Goal: Task Accomplishment & Management: Use online tool/utility

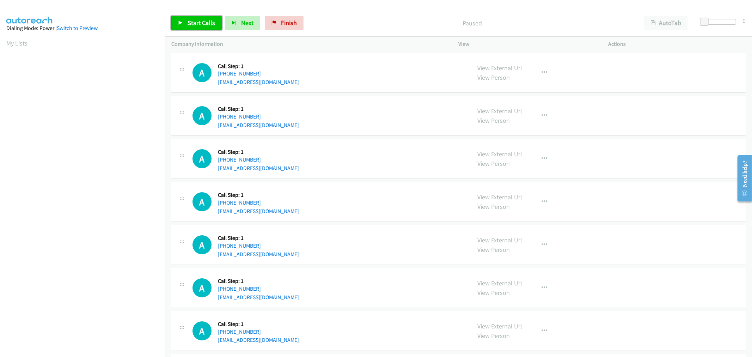
click at [202, 22] on span "Start Calls" at bounding box center [200, 23] width 27 height 8
drag, startPoint x: 310, startPoint y: 203, endPoint x: 382, endPoint y: 189, distance: 72.6
click at [310, 203] on div "A Callback Scheduled Call Step: 1 [GEOGRAPHIC_DATA]/[GEOGRAPHIC_DATA] [PHONE_NU…" at bounding box center [328, 201] width 272 height 27
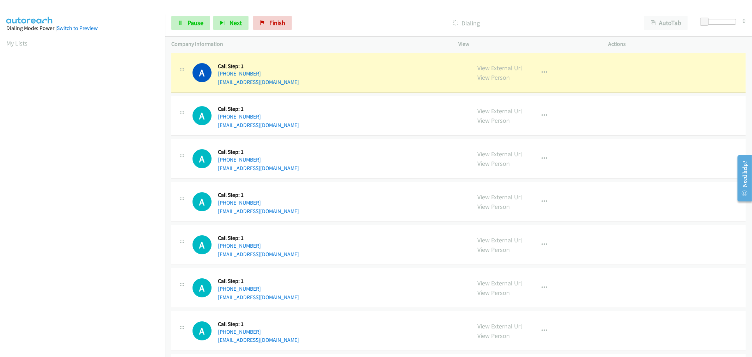
scroll to position [39, 0]
click at [372, 153] on div "A Callback Scheduled Call Step: 1 America/New_York +1 321-543-9796 jakobmoore12…" at bounding box center [328, 158] width 272 height 27
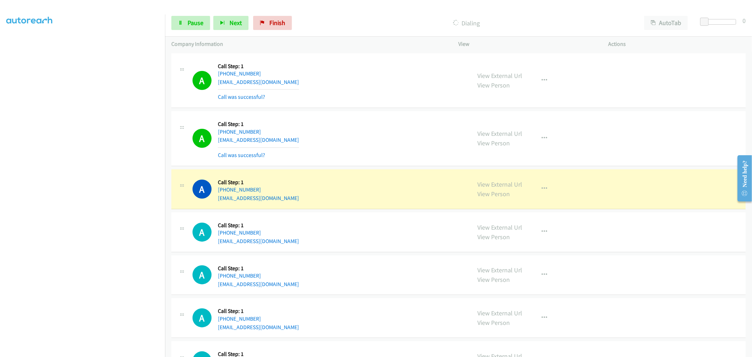
click at [294, 155] on div "A Callback Scheduled Call Step: 1 America/Chicago +1 662-701-8438 clarissaprinc…" at bounding box center [328, 138] width 272 height 42
click at [542, 136] on icon "button" at bounding box center [545, 138] width 6 height 6
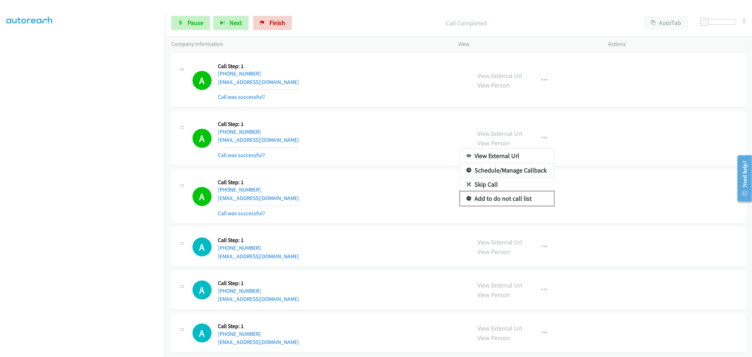
click at [510, 199] on link "Add to do not call list" at bounding box center [507, 198] width 94 height 14
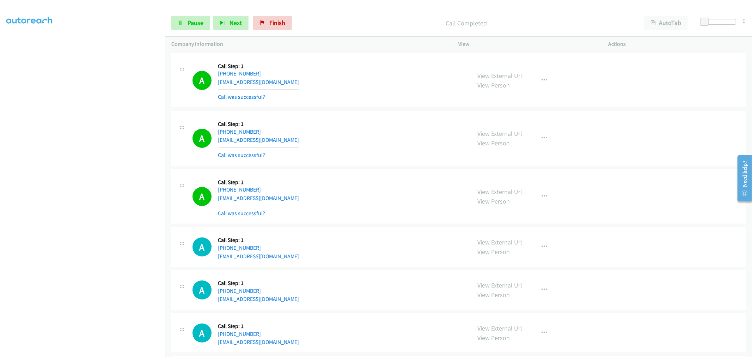
click at [385, 134] on div "A Callback Scheduled Call Step: 1 America/Chicago +1 662-701-8438 clarissaprinc…" at bounding box center [328, 138] width 272 height 42
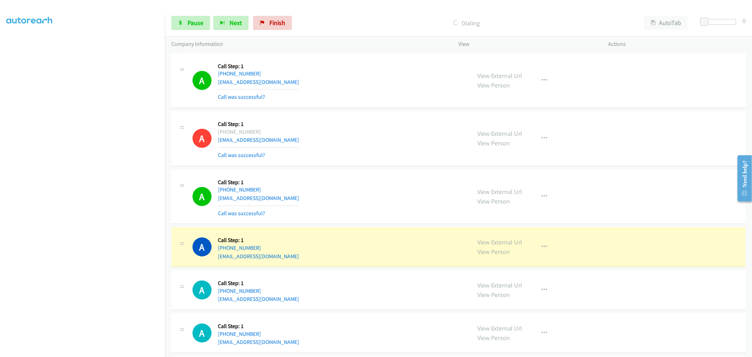
click at [374, 209] on div "A Callback Scheduled Call Step: 1 America/New_York +1 321-543-9796 jakobmoore12…" at bounding box center [328, 196] width 272 height 42
click at [542, 197] on icon "button" at bounding box center [545, 196] width 6 height 6
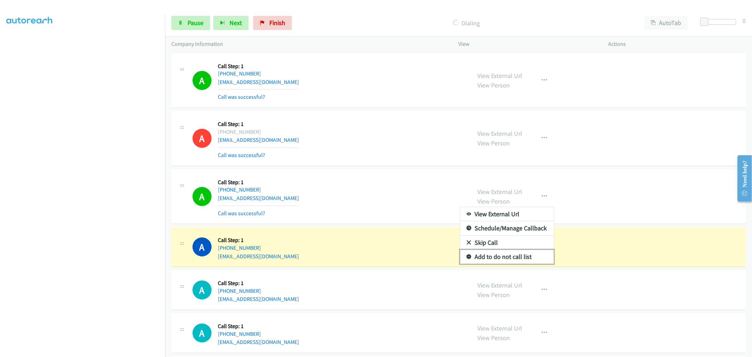
click at [504, 255] on link "Add to do not call list" at bounding box center [507, 256] width 94 height 14
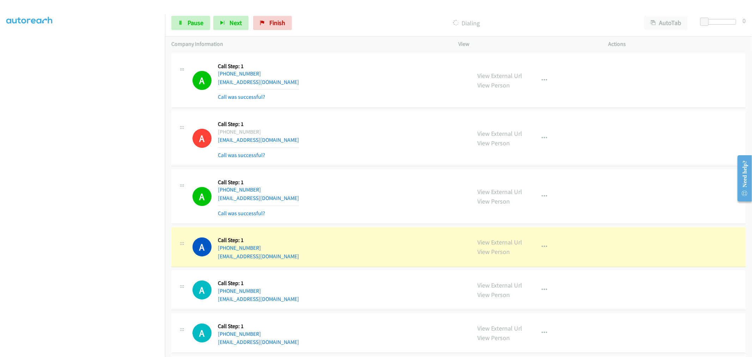
click at [383, 185] on div "A Callback Scheduled Call Step: 1 America/New_York +1 321-543-9796 jakobmoore12…" at bounding box center [328, 196] width 272 height 42
click at [406, 152] on div "A Callback Scheduled Call Step: 1 America/Chicago +1 662-701-8438 clarissaprinc…" at bounding box center [328, 138] width 272 height 42
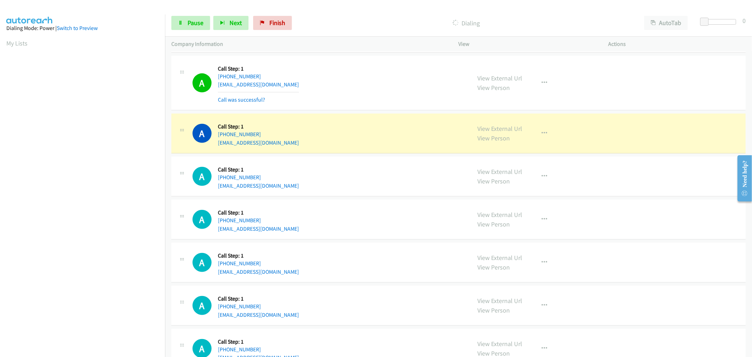
scroll to position [352, 0]
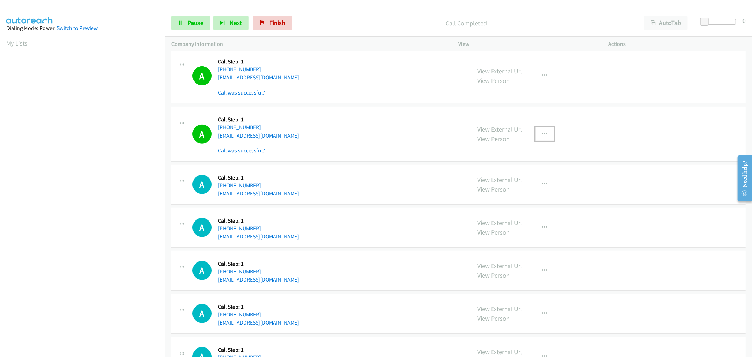
click at [542, 135] on icon "button" at bounding box center [545, 134] width 6 height 6
click at [502, 197] on link "Add to do not call list" at bounding box center [507, 194] width 94 height 14
click at [378, 104] on tbody "A Callback Scheduled Call Step: 1 America/New_York +1 860-706-2579 aeo3@icloud.…" at bounding box center [458, 81] width 587 height 765
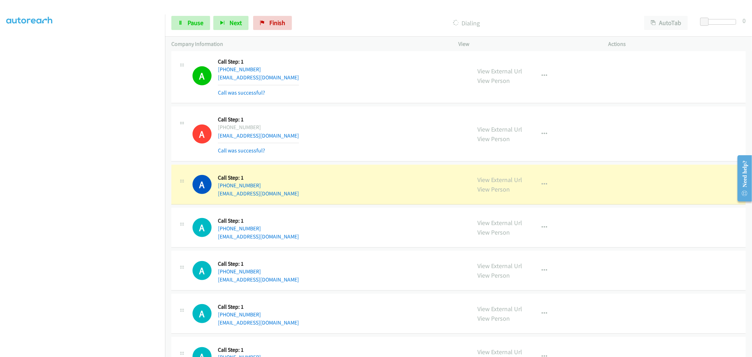
click at [368, 106] on td "A Callback Scheduled Call Step: 1 America/New_York +1 434-426-5577 birukh961@gm…" at bounding box center [458, 134] width 587 height 58
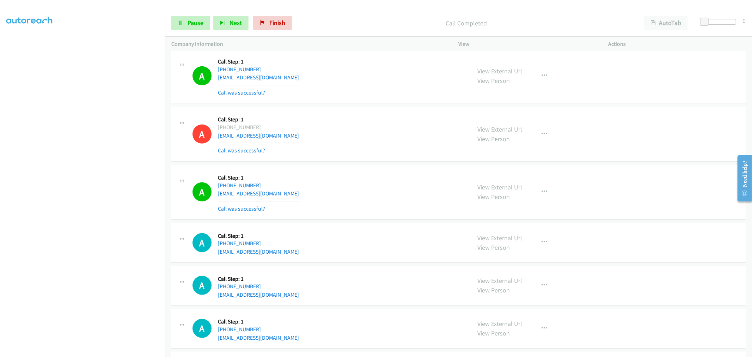
scroll to position [391, 0]
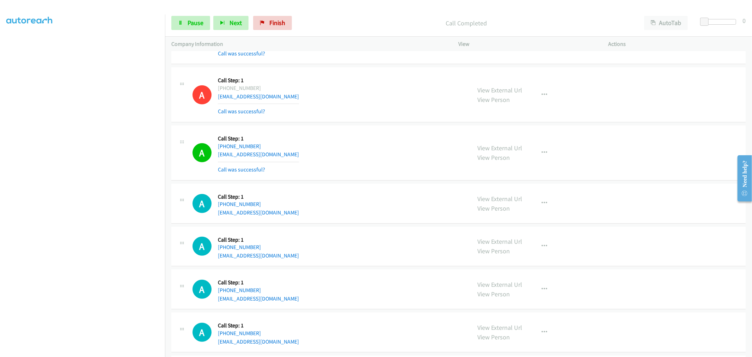
click at [193, 15] on div "Start Calls Pause Next Finish Call Completed AutoTab AutoTab 0" at bounding box center [458, 23] width 587 height 27
click at [198, 22] on span "Pause" at bounding box center [195, 23] width 16 height 8
click at [197, 25] on span "Start Calls" at bounding box center [200, 23] width 27 height 8
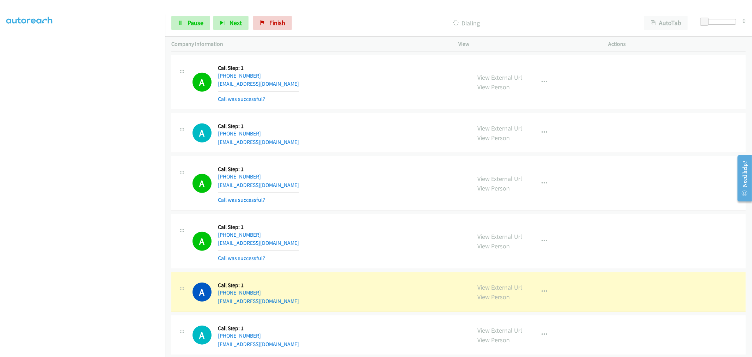
scroll to position [587, 0]
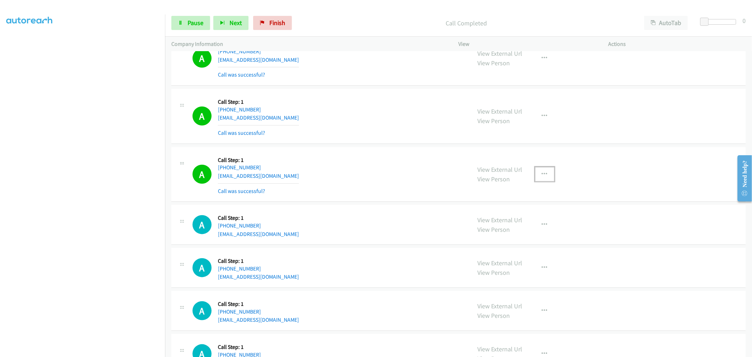
click at [535, 171] on button "button" at bounding box center [544, 174] width 19 height 14
click at [511, 233] on link "Add to do not call list" at bounding box center [507, 234] width 94 height 14
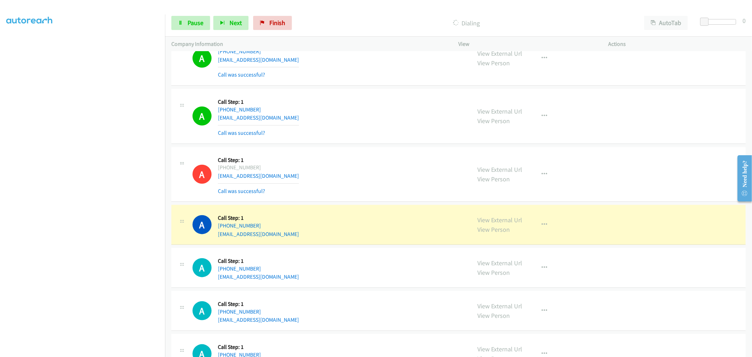
click at [296, 113] on div "A Callback Scheduled Call Step: 1 America/New_York +1 678-599-5279 calebshay05@…" at bounding box center [328, 116] width 272 height 42
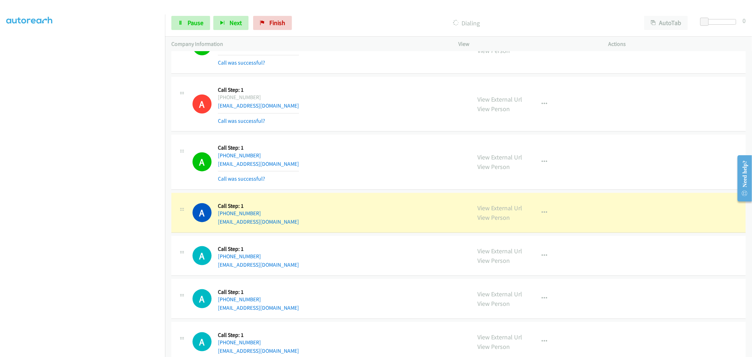
scroll to position [705, 0]
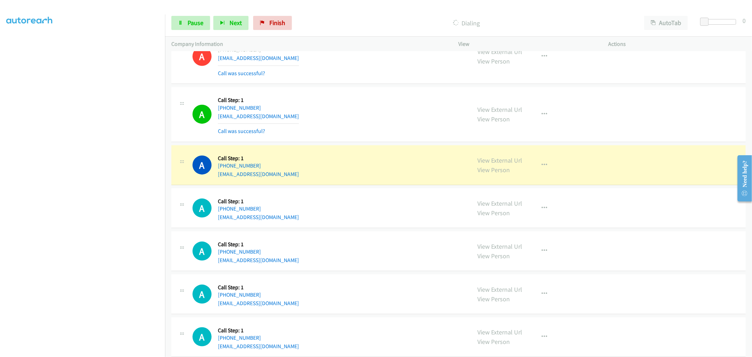
click at [350, 197] on div "A Callback Scheduled Call Step: 1 America/New_York +1 704-388-6722 ponceletjuni…" at bounding box center [328, 208] width 272 height 27
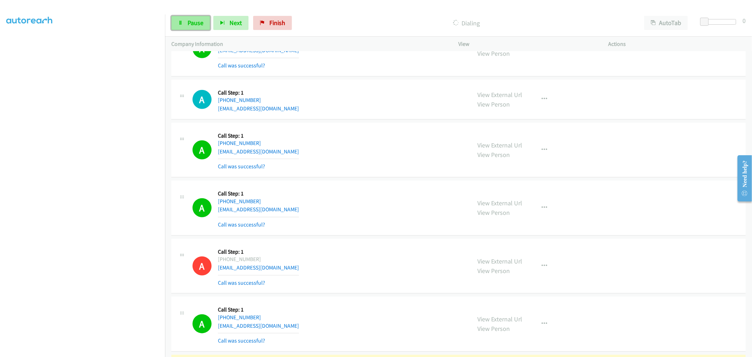
click at [184, 20] on link "Pause" at bounding box center [190, 23] width 39 height 14
